Goal: Information Seeking & Learning: Learn about a topic

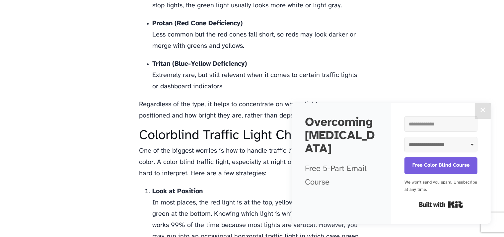
scroll to position [851, 0]
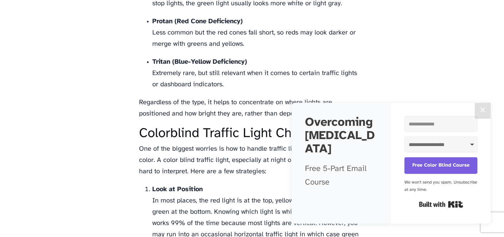
click at [482, 113] on button "✕" at bounding box center [483, 111] width 16 height 16
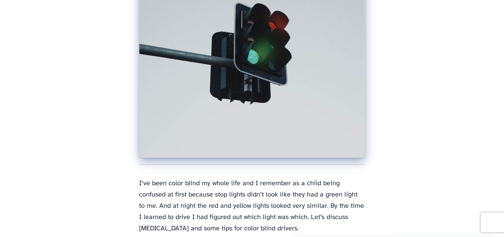
scroll to position [0, 0]
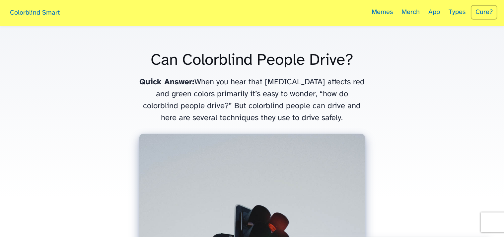
click at [244, 52] on h1 "Can Colorblind People Drive?" at bounding box center [252, 60] width 226 height 16
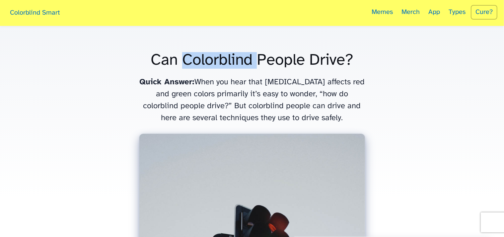
click at [244, 52] on h1 "Can Colorblind People Drive?" at bounding box center [252, 60] width 226 height 16
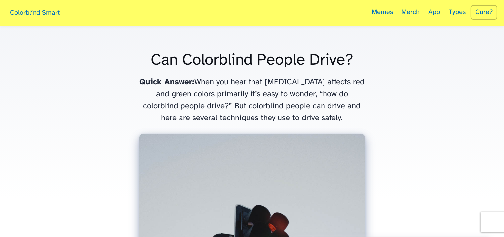
click at [244, 52] on h1 "Can Colorblind People Drive?" at bounding box center [252, 60] width 226 height 16
click at [284, 78] on p "Quick Answer: When you hear that [MEDICAL_DATA] affects red and green colors pr…" at bounding box center [252, 100] width 226 height 48
click at [281, 103] on p "Quick Answer: When you hear that [MEDICAL_DATA] affects red and green colors pr…" at bounding box center [252, 100] width 226 height 48
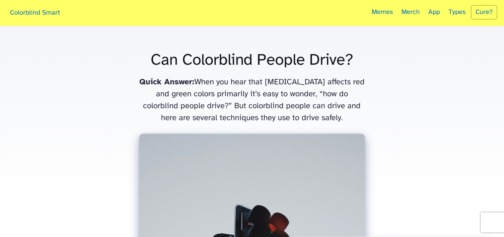
click at [281, 103] on p "Quick Answer: When you hear that [MEDICAL_DATA] affects red and green colors pr…" at bounding box center [252, 100] width 226 height 48
click at [256, 114] on p "Quick Answer: When you hear that [MEDICAL_DATA] affects red and green colors pr…" at bounding box center [252, 100] width 226 height 48
click at [284, 106] on p "Quick Answer: When you hear that [MEDICAL_DATA] affects red and green colors pr…" at bounding box center [252, 100] width 226 height 48
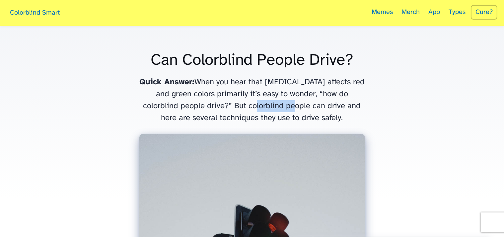
click at [284, 106] on p "Quick Answer: When you hear that [MEDICAL_DATA] affects red and green colors pr…" at bounding box center [252, 100] width 226 height 48
click at [298, 90] on p "Quick Answer: When you hear that [MEDICAL_DATA] affects red and green colors pr…" at bounding box center [252, 100] width 226 height 48
click at [262, 78] on p "Quick Answer: When you hear that [MEDICAL_DATA] affects red and green colors pr…" at bounding box center [252, 100] width 226 height 48
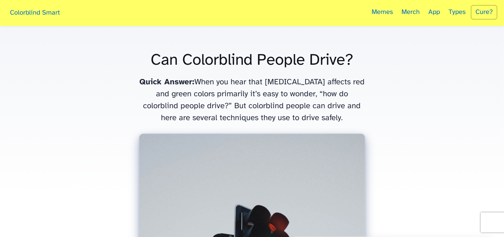
click at [229, 62] on h1 "Can Colorblind People Drive?" at bounding box center [252, 60] width 226 height 16
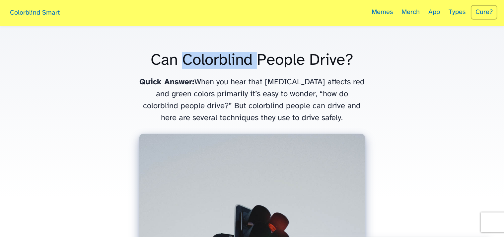
click at [229, 62] on h1 "Can Colorblind People Drive?" at bounding box center [252, 60] width 226 height 16
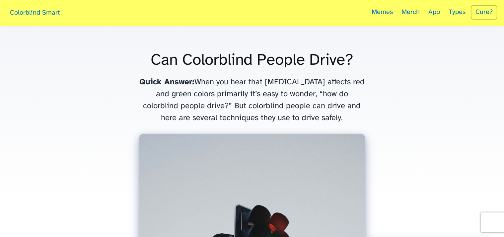
click at [158, 66] on h1 "Can Colorblind People Drive?" at bounding box center [252, 60] width 226 height 16
click at [188, 83] on b "Quick Answer:" at bounding box center [166, 82] width 55 height 8
click at [204, 92] on p "Quick Answer: When you hear that [MEDICAL_DATA] affects red and green colors pr…" at bounding box center [252, 100] width 226 height 48
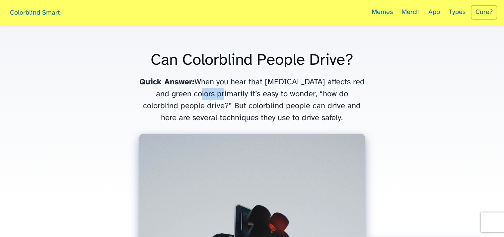
click at [204, 92] on p "Quick Answer: When you hear that [MEDICAL_DATA] affects red and green colors pr…" at bounding box center [252, 100] width 226 height 48
click at [218, 110] on p "Quick Answer: When you hear that [MEDICAL_DATA] affects red and green colors pr…" at bounding box center [252, 100] width 226 height 48
click at [222, 109] on p "Quick Answer: When you hear that [MEDICAL_DATA] affects red and green colors pr…" at bounding box center [252, 100] width 226 height 48
click at [241, 123] on p "Quick Answer: When you hear that [MEDICAL_DATA] affects red and green colors pr…" at bounding box center [252, 100] width 226 height 48
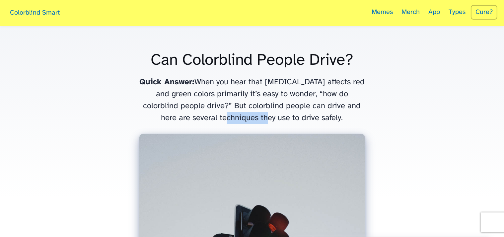
click at [241, 123] on p "Quick Answer: When you hear that [MEDICAL_DATA] affects red and green colors pr…" at bounding box center [252, 100] width 226 height 48
click at [210, 102] on p "Quick Answer: When you hear that [MEDICAL_DATA] affects red and green colors pr…" at bounding box center [252, 100] width 226 height 48
click at [242, 117] on p "Quick Answer: When you hear that [MEDICAL_DATA] affects red and green colors pr…" at bounding box center [252, 100] width 226 height 48
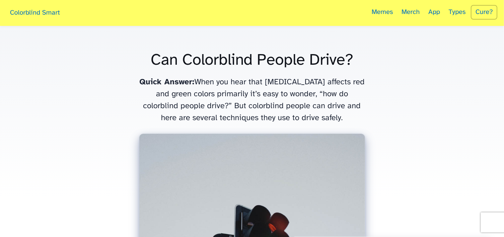
click at [242, 117] on p "Quick Answer: When you hear that [MEDICAL_DATA] affects red and green colors pr…" at bounding box center [252, 100] width 226 height 48
click at [246, 126] on div "Can Colorblind People Drive? Quick Answer: When you hear that [MEDICAL_DATA] af…" at bounding box center [252, 213] width 226 height 334
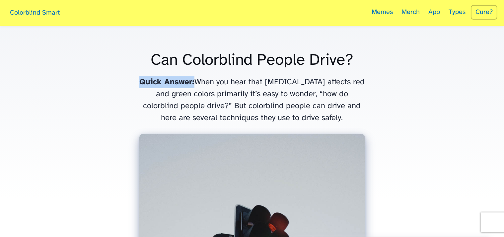
click at [246, 118] on p "Quick Answer: When you hear that [MEDICAL_DATA] affects red and green colors pr…" at bounding box center [252, 100] width 226 height 48
click at [244, 110] on p "Quick Answer: When you hear that [MEDICAL_DATA] affects red and green colors pr…" at bounding box center [252, 100] width 226 height 48
click at [241, 100] on p "Quick Answer: When you hear that [MEDICAL_DATA] affects red and green colors pr…" at bounding box center [252, 100] width 226 height 48
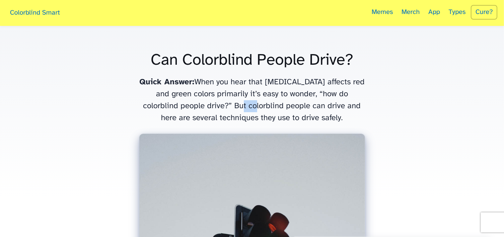
click at [241, 100] on p "Quick Answer: When you hear that [MEDICAL_DATA] affects red and green colors pr…" at bounding box center [252, 100] width 226 height 48
click at [239, 95] on p "Quick Answer: When you hear that [MEDICAL_DATA] affects red and green colors pr…" at bounding box center [252, 100] width 226 height 48
click at [240, 90] on p "Quick Answer: When you hear that [MEDICAL_DATA] affects red and green colors pr…" at bounding box center [252, 100] width 226 height 48
click at [230, 87] on p "Quick Answer: When you hear that [MEDICAL_DATA] affects red and green colors pr…" at bounding box center [252, 100] width 226 height 48
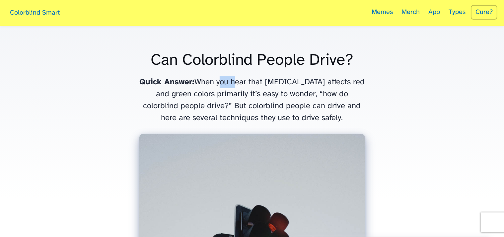
click at [230, 87] on p "Quick Answer: When you hear that [MEDICAL_DATA] affects red and green colors pr…" at bounding box center [252, 100] width 226 height 48
click at [236, 97] on p "Quick Answer: When you hear that [MEDICAL_DATA] affects red and green colors pr…" at bounding box center [252, 100] width 226 height 48
click at [242, 111] on p "Quick Answer: When you hear that [MEDICAL_DATA] affects red and green colors pr…" at bounding box center [252, 100] width 226 height 48
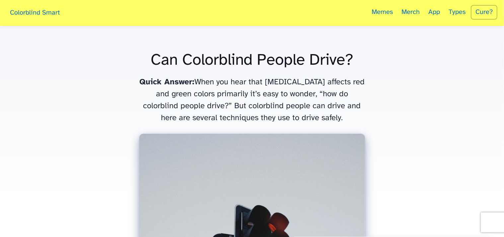
click at [243, 120] on p "Quick Answer: When you hear that [MEDICAL_DATA] affects red and green colors pr…" at bounding box center [252, 100] width 226 height 48
click at [243, 112] on p "Quick Answer: When you hear that [MEDICAL_DATA] affects red and green colors pr…" at bounding box center [252, 100] width 226 height 48
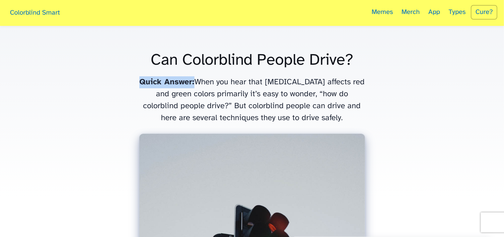
click at [243, 112] on p "Quick Answer: When you hear that [MEDICAL_DATA] affects red and green colors pr…" at bounding box center [252, 100] width 226 height 48
click at [246, 107] on p "Quick Answer: When you hear that [MEDICAL_DATA] affects red and green colors pr…" at bounding box center [252, 100] width 226 height 48
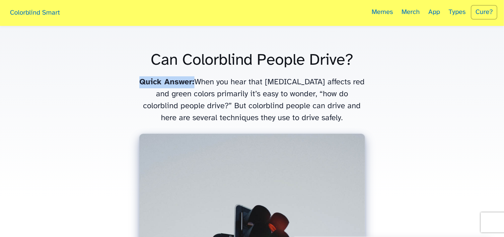
click at [246, 107] on p "Quick Answer: When you hear that [MEDICAL_DATA] affects red and green colors pr…" at bounding box center [252, 100] width 226 height 48
click at [262, 117] on p "Quick Answer: When you hear that [MEDICAL_DATA] affects red and green colors pr…" at bounding box center [252, 100] width 226 height 48
click at [264, 107] on p "Quick Answer: When you hear that [MEDICAL_DATA] affects red and green colors pr…" at bounding box center [252, 100] width 226 height 48
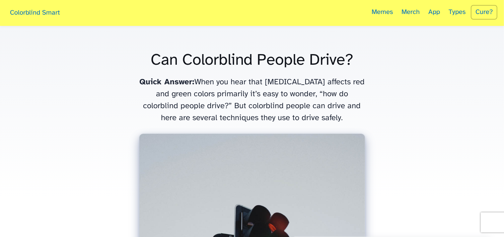
click at [264, 107] on p "Quick Answer: When you hear that [MEDICAL_DATA] affects red and green colors pr…" at bounding box center [252, 100] width 226 height 48
click at [275, 98] on p "Quick Answer: When you hear that [MEDICAL_DATA] affects red and green colors pr…" at bounding box center [252, 100] width 226 height 48
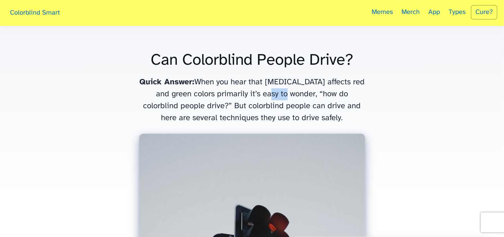
click at [275, 98] on p "Quick Answer: When you hear that [MEDICAL_DATA] affects red and green colors pr…" at bounding box center [252, 100] width 226 height 48
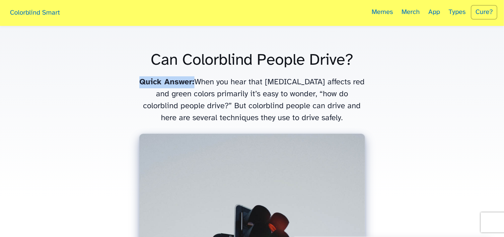
click at [275, 98] on p "Quick Answer: When you hear that [MEDICAL_DATA] affects red and green colors pr…" at bounding box center [252, 100] width 226 height 48
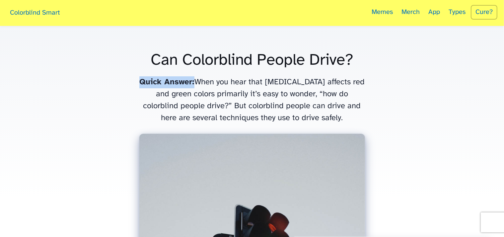
click at [275, 98] on p "Quick Answer: When you hear that [MEDICAL_DATA] affects red and green colors pr…" at bounding box center [252, 100] width 226 height 48
click at [225, 88] on p "Quick Answer: When you hear that [MEDICAL_DATA] affects red and green colors pr…" at bounding box center [252, 100] width 226 height 48
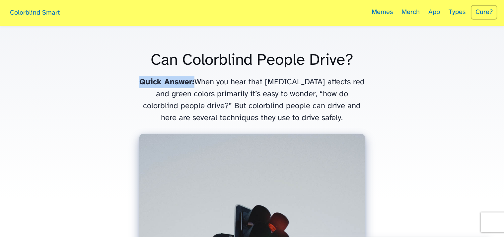
click at [264, 109] on p "Quick Answer: When you hear that [MEDICAL_DATA] affects red and green colors pr…" at bounding box center [252, 100] width 226 height 48
click at [273, 127] on div "Can Colorblind People Drive? Quick Answer: When you hear that [MEDICAL_DATA] af…" at bounding box center [252, 213] width 226 height 334
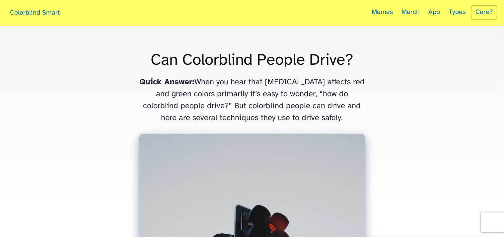
click at [253, 115] on p "Quick Answer: When you hear that [MEDICAL_DATA] affects red and green colors pr…" at bounding box center [252, 100] width 226 height 48
click at [256, 107] on p "Quick Answer: When you hear that [MEDICAL_DATA] affects red and green colors pr…" at bounding box center [252, 100] width 226 height 48
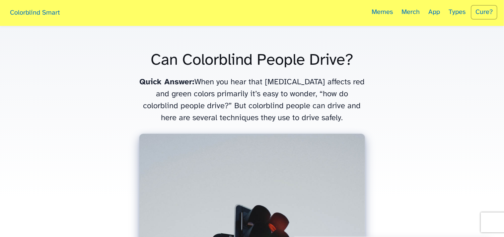
click at [251, 119] on p "Quick Answer: When you hear that [MEDICAL_DATA] affects red and green colors pr…" at bounding box center [252, 100] width 226 height 48
click at [266, 113] on p "Quick Answer: When you hear that [MEDICAL_DATA] affects red and green colors pr…" at bounding box center [252, 100] width 226 height 48
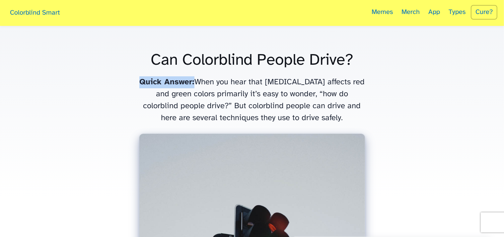
click at [266, 113] on p "Quick Answer: When you hear that [MEDICAL_DATA] affects red and green colors pr…" at bounding box center [252, 100] width 226 height 48
click at [258, 116] on p "Quick Answer: When you hear that [MEDICAL_DATA] affects red and green colors pr…" at bounding box center [252, 100] width 226 height 48
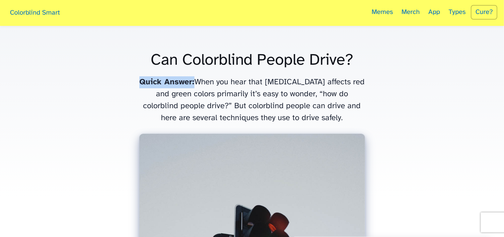
click at [264, 116] on p "Quick Answer: When you hear that [MEDICAL_DATA] affects red and green colors pr…" at bounding box center [252, 100] width 226 height 48
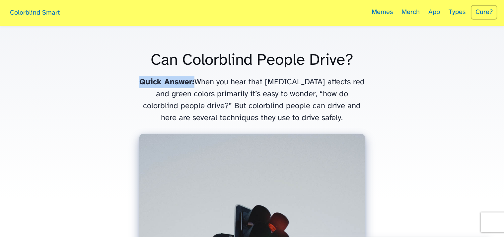
click at [248, 117] on p "Quick Answer: When you hear that [MEDICAL_DATA] affects red and green colors pr…" at bounding box center [252, 100] width 226 height 48
click at [268, 113] on p "Quick Answer: When you hear that [MEDICAL_DATA] affects red and green colors pr…" at bounding box center [252, 100] width 226 height 48
click at [253, 106] on p "Quick Answer: When you hear that [MEDICAL_DATA] affects red and green colors pr…" at bounding box center [252, 100] width 226 height 48
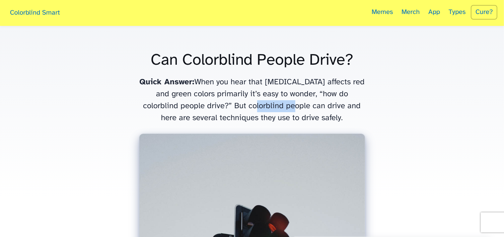
click at [253, 106] on p "Quick Answer: When you hear that [MEDICAL_DATA] affects red and green colors pr…" at bounding box center [252, 100] width 226 height 48
click at [253, 113] on p "Quick Answer: When you hear that [MEDICAL_DATA] affects red and green colors pr…" at bounding box center [252, 100] width 226 height 48
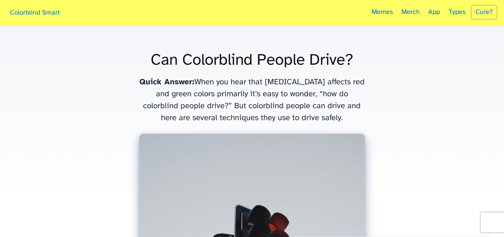
click at [258, 118] on p "Quick Answer: When you hear that [MEDICAL_DATA] affects red and green colors pr…" at bounding box center [252, 100] width 226 height 48
click at [256, 108] on p "Quick Answer: When you hear that [MEDICAL_DATA] affects red and green colors pr…" at bounding box center [252, 100] width 226 height 48
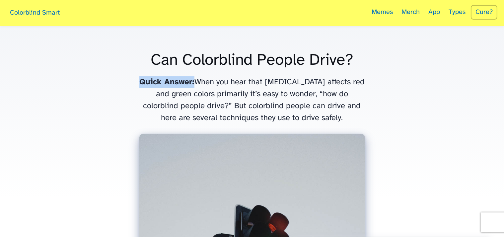
click at [256, 108] on p "Quick Answer: When you hear that [MEDICAL_DATA] affects red and green colors pr…" at bounding box center [252, 100] width 226 height 48
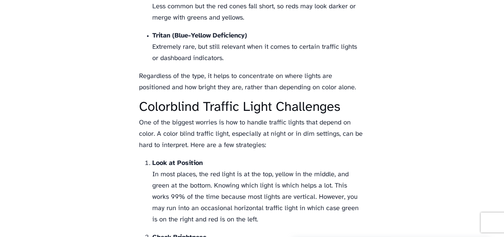
scroll to position [879, 0]
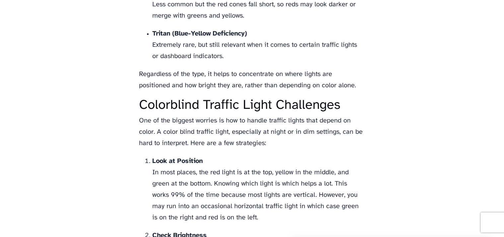
click at [244, 105] on h2 "Colorblind Traffic Light Challenges" at bounding box center [252, 105] width 226 height 15
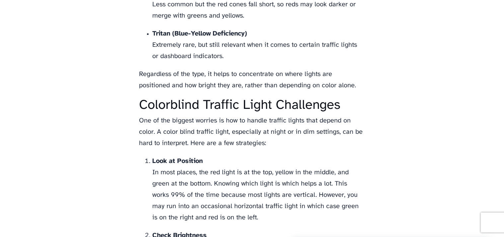
click at [218, 103] on h2 "Colorblind Traffic Light Challenges" at bounding box center [252, 105] width 226 height 15
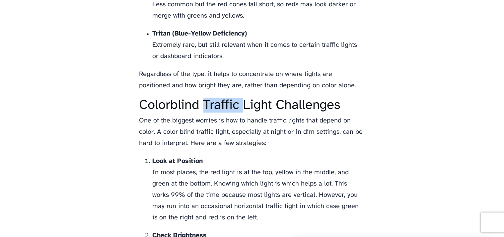
click at [230, 104] on h2 "Colorblind Traffic Light Challenges" at bounding box center [252, 105] width 226 height 15
click at [262, 107] on h2 "Colorblind Traffic Light Challenges" at bounding box center [252, 105] width 226 height 15
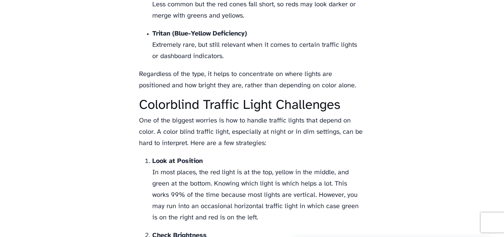
click at [241, 107] on h2 "Colorblind Traffic Light Challenges" at bounding box center [252, 105] width 226 height 15
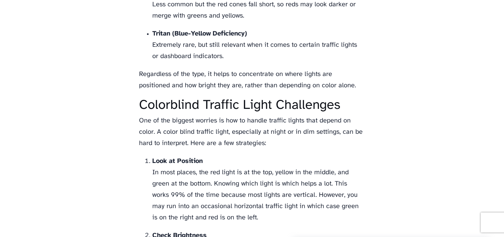
click at [253, 109] on h2 "Colorblind Traffic Light Challenges" at bounding box center [252, 105] width 226 height 15
click at [233, 102] on h2 "Colorblind Traffic Light Challenges" at bounding box center [252, 105] width 226 height 15
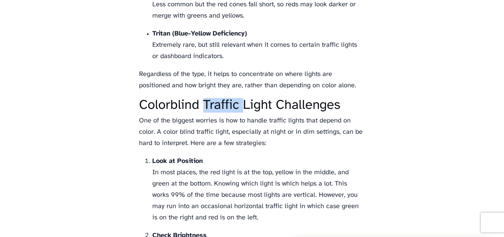
click at [244, 103] on h2 "Colorblind Traffic Light Challenges" at bounding box center [252, 105] width 226 height 15
click at [236, 105] on h2 "Colorblind Traffic Light Challenges" at bounding box center [252, 105] width 226 height 15
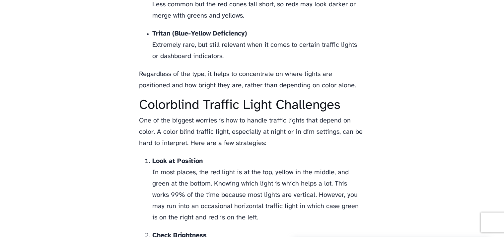
click at [249, 105] on h2 "Colorblind Traffic Light Challenges" at bounding box center [252, 105] width 226 height 15
click at [263, 116] on p "One of the biggest worries is how to handle traffic lights that depend on color…" at bounding box center [252, 132] width 226 height 34
click at [250, 135] on p "One of the biggest worries is how to handle traffic lights that depend on color…" at bounding box center [252, 132] width 226 height 34
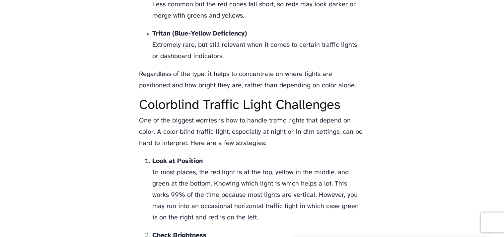
click at [250, 135] on p "One of the biggest worries is how to handle traffic lights that depend on color…" at bounding box center [252, 132] width 226 height 34
click at [227, 109] on h2 "Colorblind Traffic Light Challenges" at bounding box center [252, 105] width 226 height 15
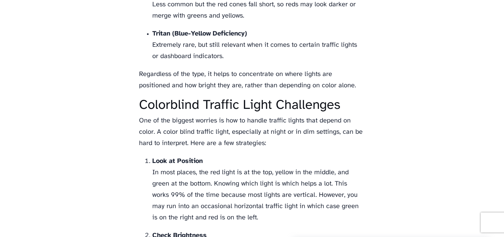
click at [254, 113] on h2 "Colorblind Traffic Light Challenges" at bounding box center [252, 105] width 226 height 15
click at [236, 107] on h2 "Colorblind Traffic Light Challenges" at bounding box center [252, 105] width 226 height 15
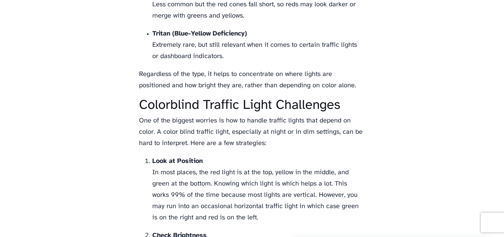
click at [236, 107] on h2 "Colorblind Traffic Light Challenges" at bounding box center [252, 105] width 226 height 15
click at [257, 112] on h2 "Colorblind Traffic Light Challenges" at bounding box center [252, 105] width 226 height 15
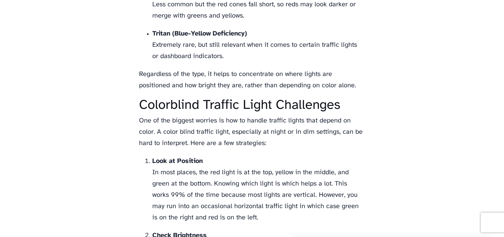
click at [241, 129] on p "One of the biggest worries is how to handle traffic lights that depend on color…" at bounding box center [252, 132] width 226 height 34
click at [250, 186] on p "Look at Position In most places, the red light is at the top, yellow in the mid…" at bounding box center [259, 190] width 213 height 68
click at [259, 209] on p "Look at Position In most places, the red light is at the top, yellow in the mid…" at bounding box center [259, 190] width 213 height 68
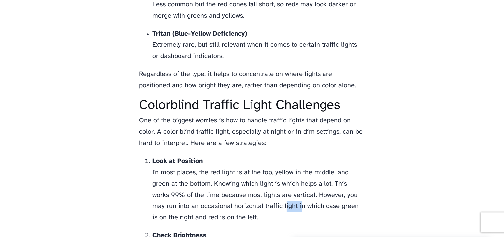
click at [259, 209] on p "Look at Position In most places, the red light is at the top, yellow in the mid…" at bounding box center [259, 190] width 213 height 68
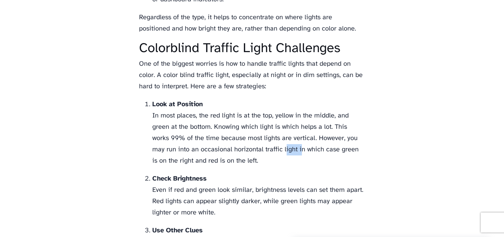
scroll to position [944, 0]
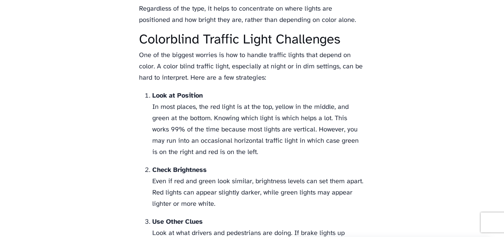
click at [252, 196] on p "Check Brightness Even if red and green look similar, brightness levels can set …" at bounding box center [259, 187] width 213 height 45
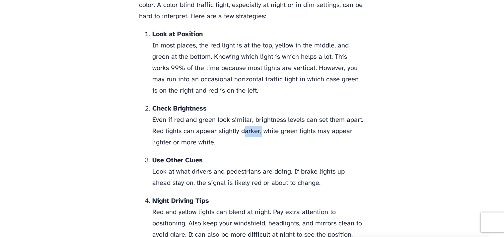
scroll to position [1012, 0]
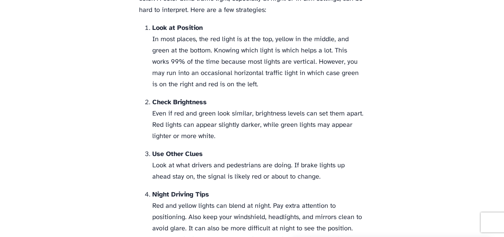
click at [256, 208] on p "Night Driving Tips Red and yellow lights can blend at night. Pay extra attentio…" at bounding box center [259, 223] width 213 height 68
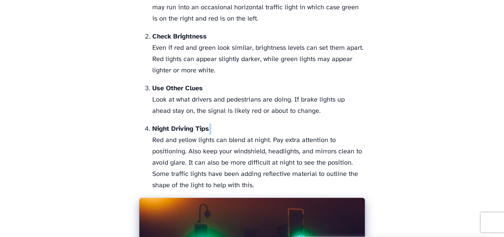
scroll to position [1080, 0]
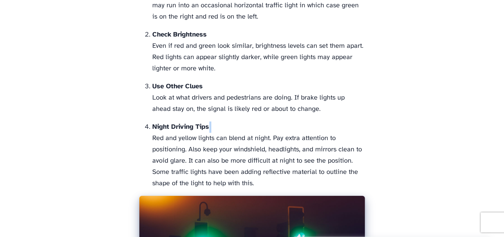
click at [261, 171] on p "Night Driving Tips Red and yellow lights can blend at night. Pay extra attentio…" at bounding box center [259, 156] width 213 height 68
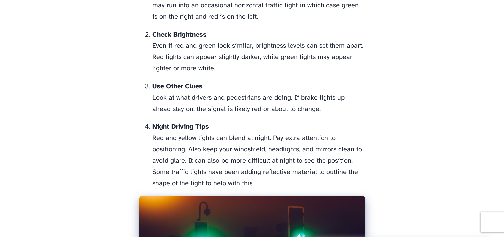
click at [253, 159] on p "Night Driving Tips Red and yellow lights can blend at night. Pay extra attentio…" at bounding box center [259, 156] width 213 height 68
click at [255, 150] on p "Night Driving Tips Red and yellow lights can blend at night. Pay extra attentio…" at bounding box center [259, 156] width 213 height 68
click at [255, 141] on p "Night Driving Tips Red and yellow lights can blend at night. Pay extra attentio…" at bounding box center [259, 156] width 213 height 68
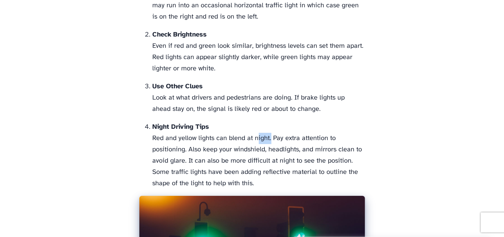
click at [255, 141] on p "Night Driving Tips Red and yellow lights can blend at night. Pay extra attentio…" at bounding box center [259, 156] width 213 height 68
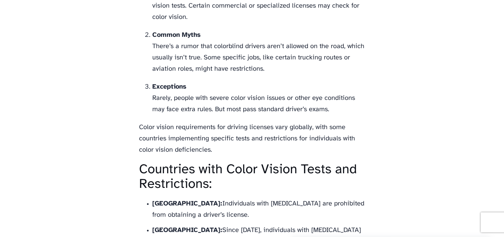
scroll to position [1580, 0]
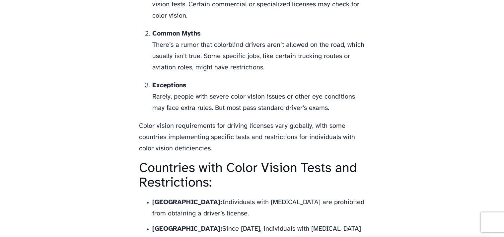
click at [248, 137] on p "Color vision requirements for driving licenses vary globally, with some countri…" at bounding box center [252, 138] width 226 height 34
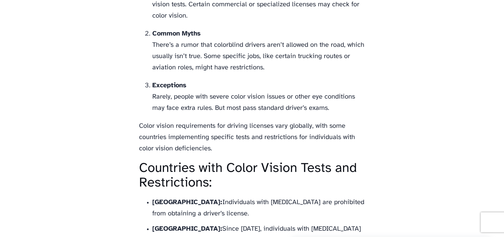
click at [251, 166] on h2 "Countries with Color Vision Tests and Restrictions:" at bounding box center [252, 175] width 226 height 29
click at [268, 178] on h2 "Countries with Color Vision Tests and Restrictions:" at bounding box center [252, 175] width 226 height 29
click at [253, 175] on h2 "Countries with Color Vision Tests and Restrictions:" at bounding box center [252, 175] width 226 height 29
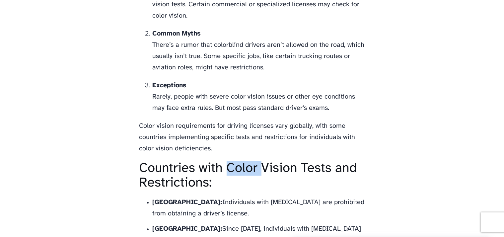
click at [253, 175] on h2 "Countries with Color Vision Tests and Restrictions:" at bounding box center [252, 175] width 226 height 29
click at [275, 174] on h2 "Countries with Color Vision Tests and Restrictions:" at bounding box center [252, 175] width 226 height 29
click at [245, 178] on h2 "Countries with Color Vision Tests and Restrictions:" at bounding box center [252, 175] width 226 height 29
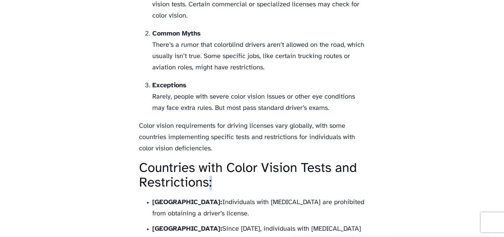
click at [245, 178] on h2 "Countries with Color Vision Tests and Restrictions:" at bounding box center [252, 175] width 226 height 29
click at [253, 173] on h2 "Countries with Color Vision Tests and Restrictions:" at bounding box center [252, 175] width 226 height 29
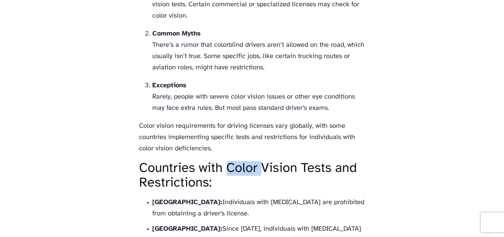
click at [253, 173] on h2 "Countries with Color Vision Tests and Restrictions:" at bounding box center [252, 175] width 226 height 29
click at [280, 174] on h2 "Countries with Color Vision Tests and Restrictions:" at bounding box center [252, 175] width 226 height 29
click at [253, 173] on h2 "Countries with Color Vision Tests and Restrictions:" at bounding box center [252, 175] width 226 height 29
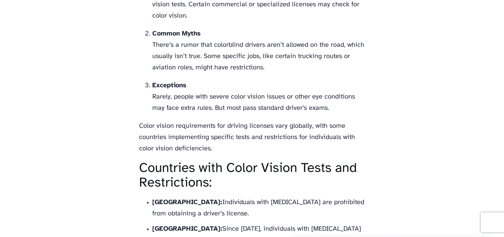
click at [253, 173] on h2 "Countries with Color Vision Tests and Restrictions:" at bounding box center [252, 175] width 226 height 29
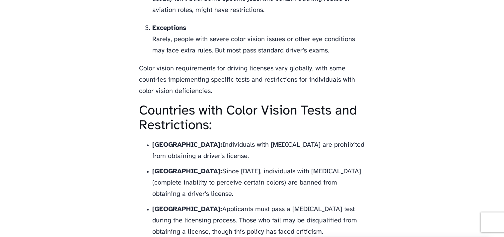
scroll to position [1639, 0]
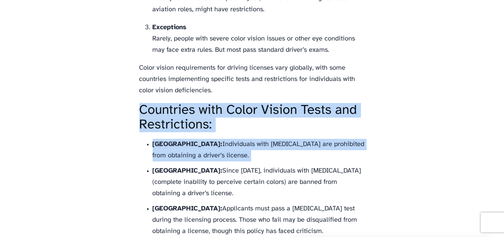
drag, startPoint x: 198, startPoint y: 157, endPoint x: 134, endPoint y: 115, distance: 76.9
copy div "Countries with Color Vision Tests and Restrictions: [GEOGRAPHIC_DATA]: Individu…"
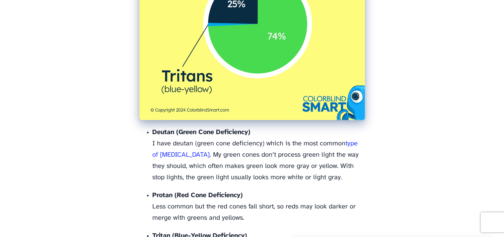
scroll to position [677, 0]
